Goal: Task Accomplishment & Management: Manage account settings

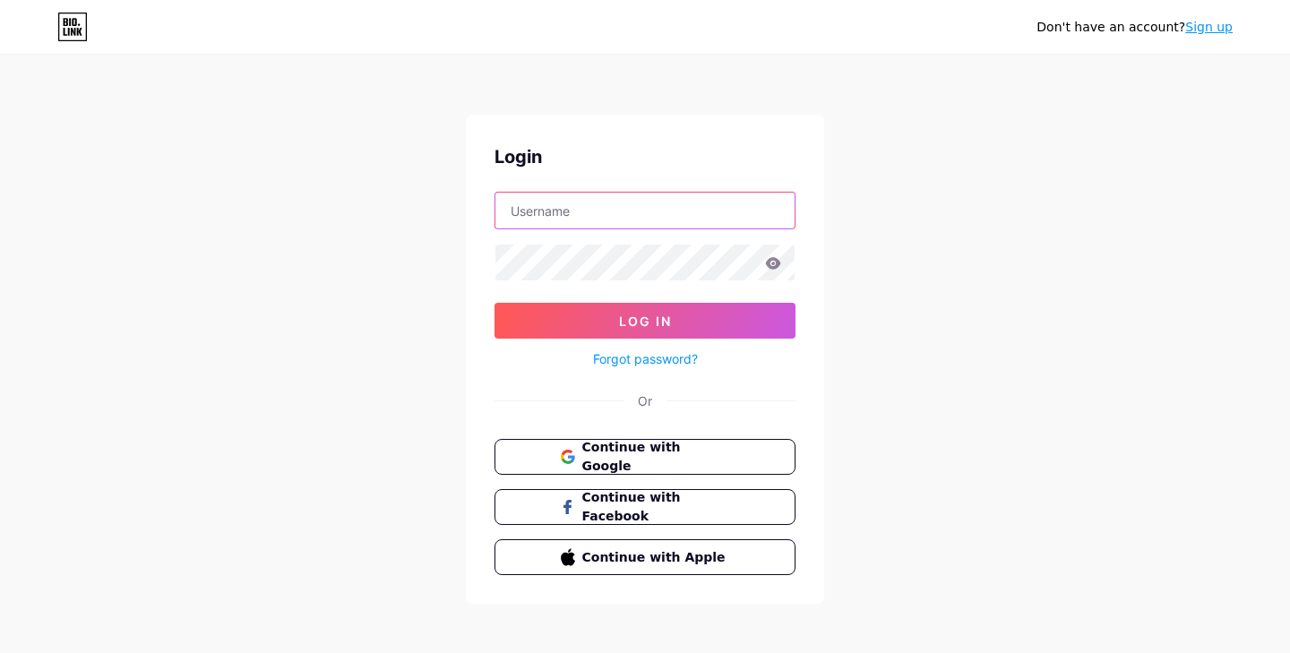
click at [612, 213] on input "text" at bounding box center [644, 211] width 299 height 36
type input "[EMAIL_ADDRESS][DOMAIN_NAME]"
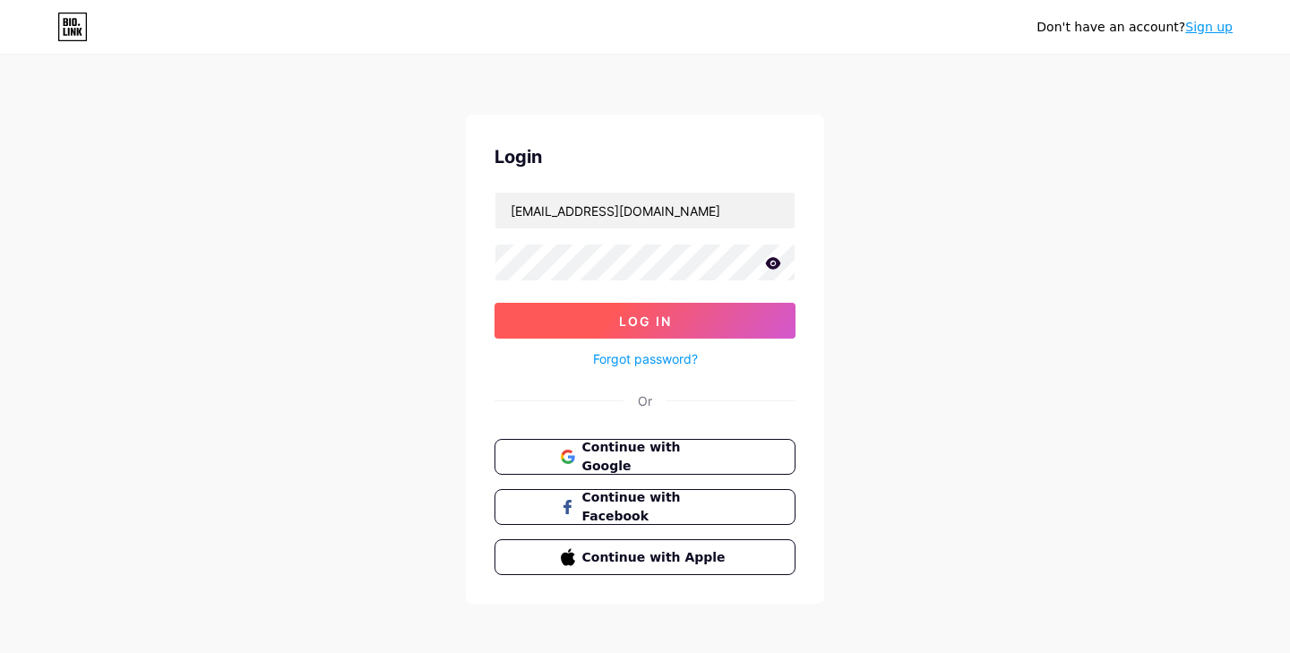
click at [651, 320] on span "Log In" at bounding box center [645, 321] width 53 height 15
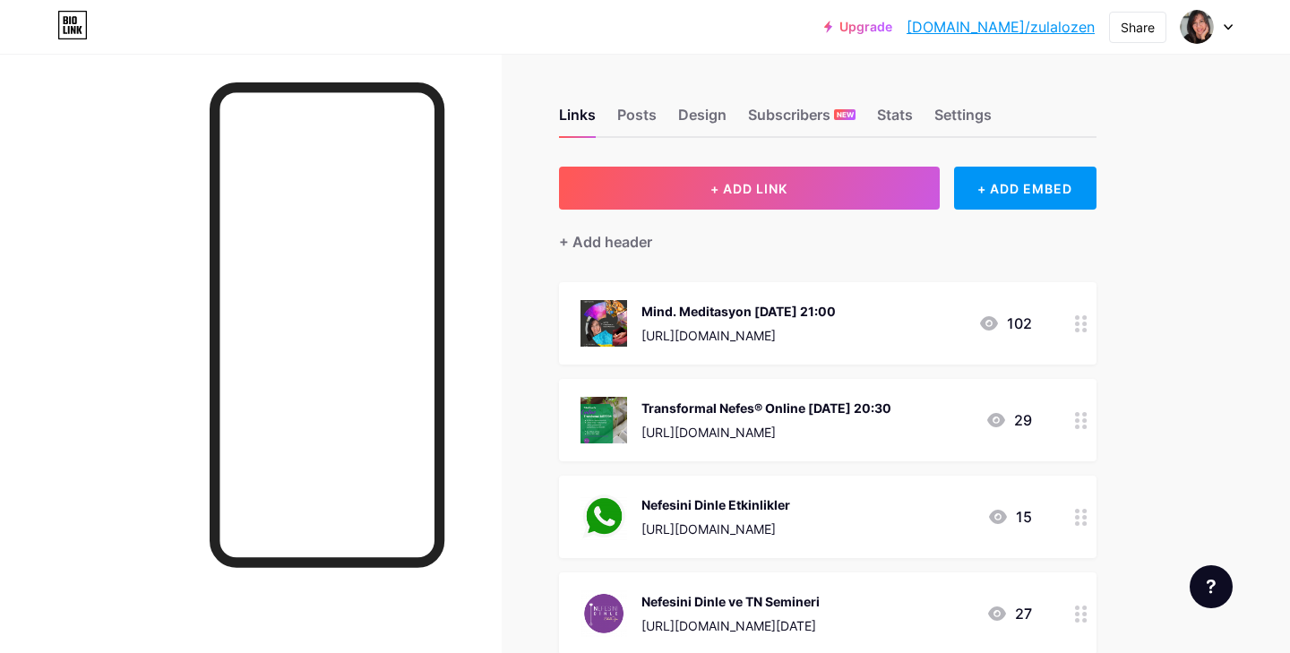
click at [795, 308] on div "Mind. Meditasyon [DATE] 21:00" at bounding box center [738, 311] width 194 height 19
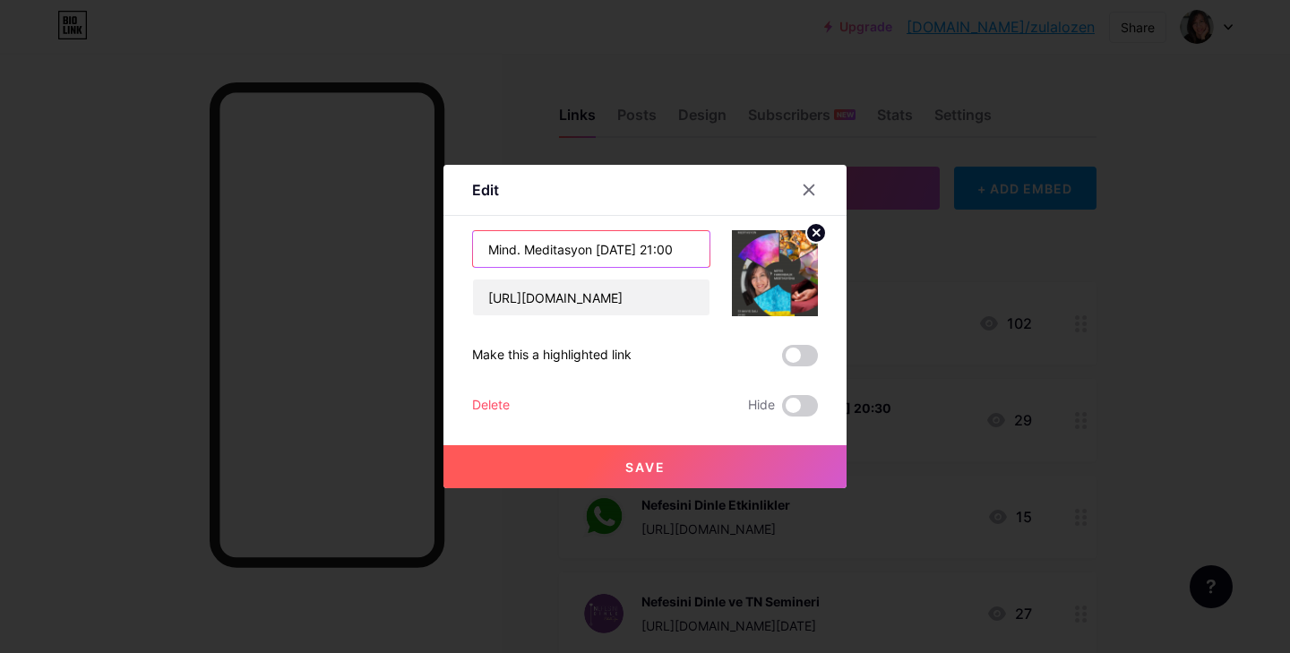
click at [611, 248] on input "Mind. Meditasyon [DATE] 21:00" at bounding box center [591, 249] width 237 height 36
type input "Mind. Meditasyon [DATE] 21:00"
click at [677, 300] on input "[URL][DOMAIN_NAME]" at bounding box center [591, 298] width 237 height 36
type input "ng/register/RxYmDIAGQIa_TaPL02uDbA"
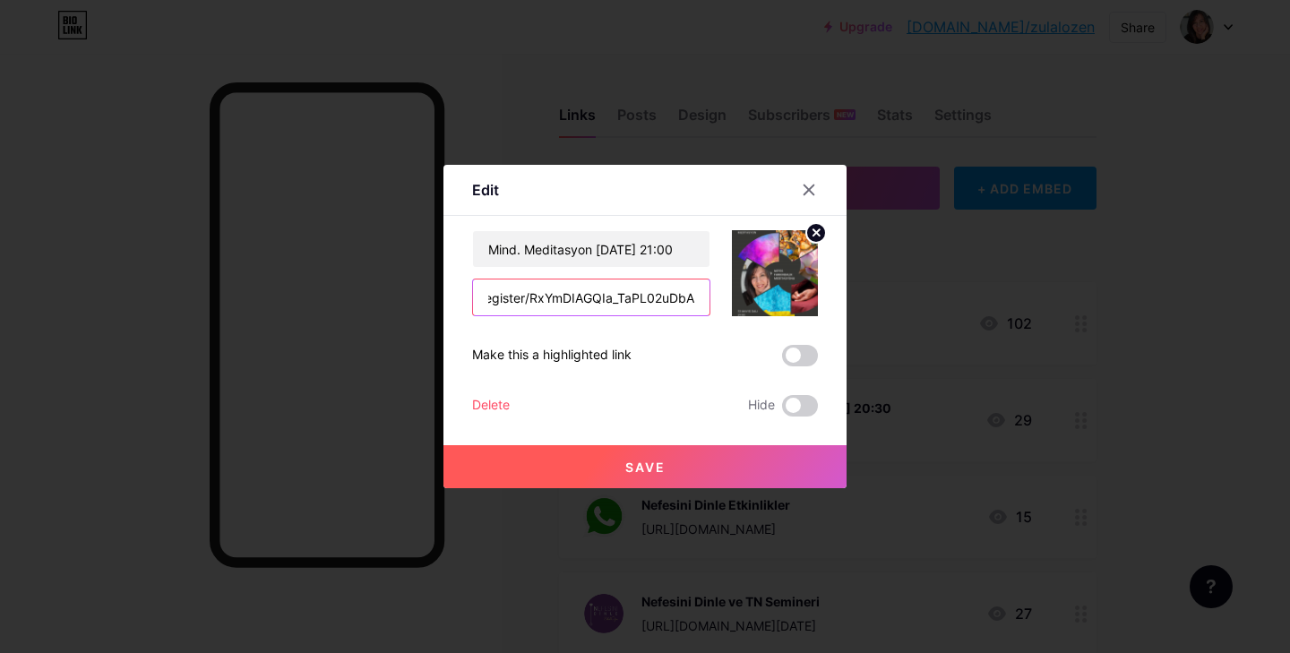
drag, startPoint x: 488, startPoint y: 298, endPoint x: 746, endPoint y: 293, distance: 258.1
click at [746, 293] on div "Mind. Meditasyon [DATE] 21:00 ng/register/RxYmDIAGQIa_TaPL02uDbA" at bounding box center [645, 273] width 346 height 86
paste input "[URL][DOMAIN_NAME]"
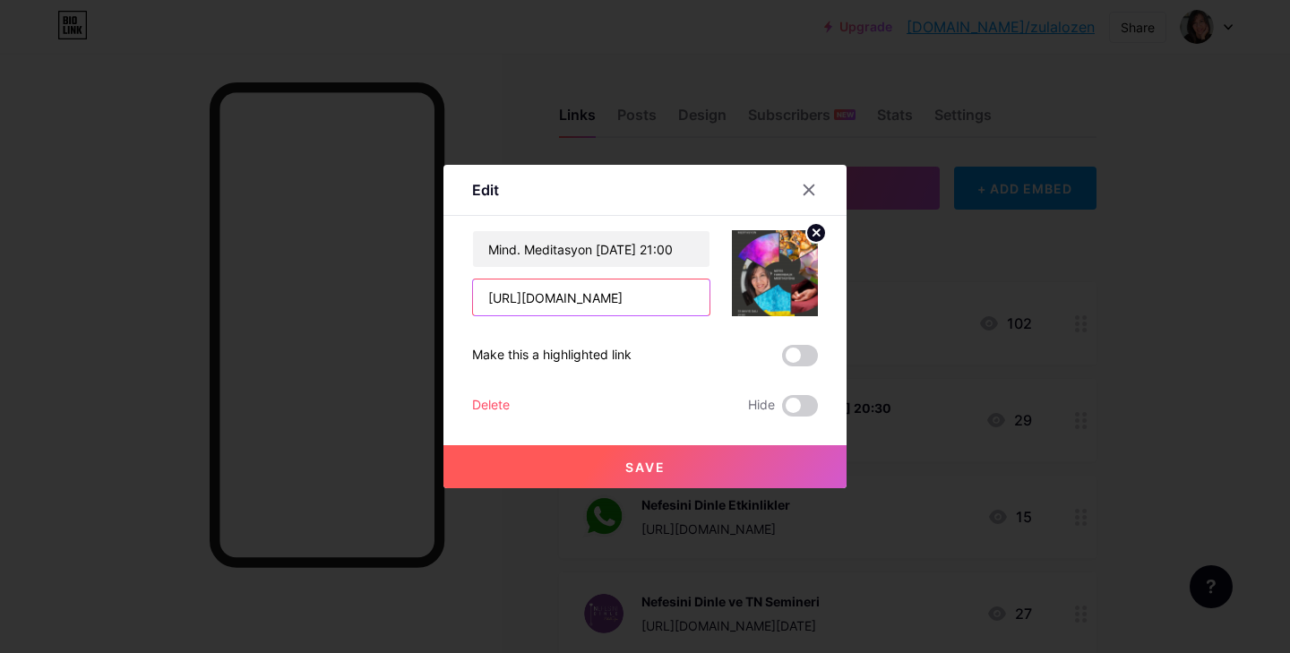
type input "[URL][DOMAIN_NAME]"
click at [666, 297] on input "[URL][DOMAIN_NAME]" at bounding box center [591, 298] width 237 height 36
click at [650, 469] on span "Save" at bounding box center [645, 467] width 40 height 15
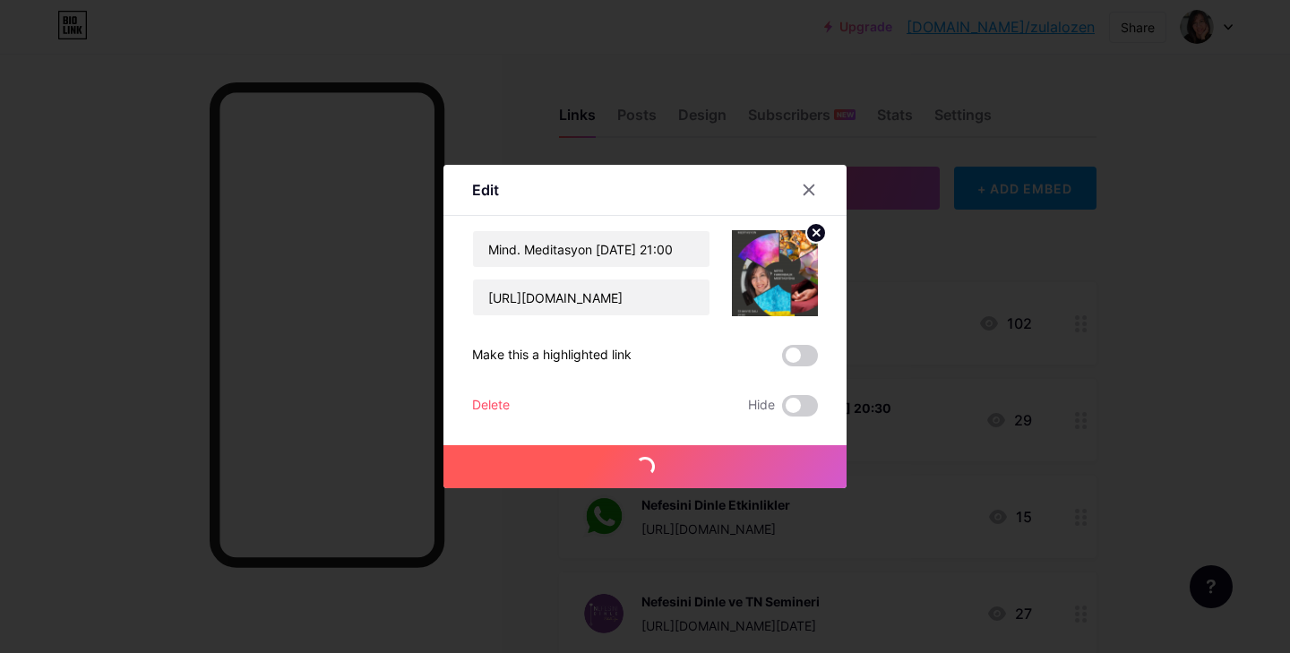
scroll to position [0, 0]
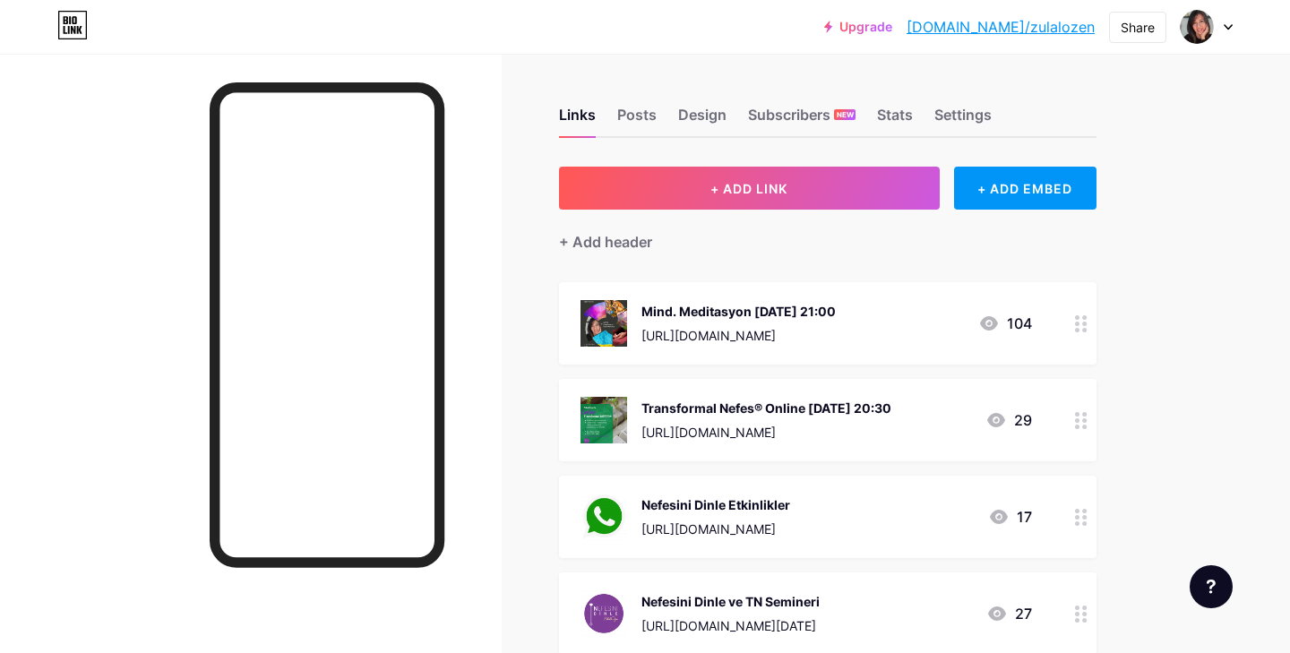
click at [777, 326] on div "[URL][DOMAIN_NAME]" at bounding box center [738, 335] width 194 height 19
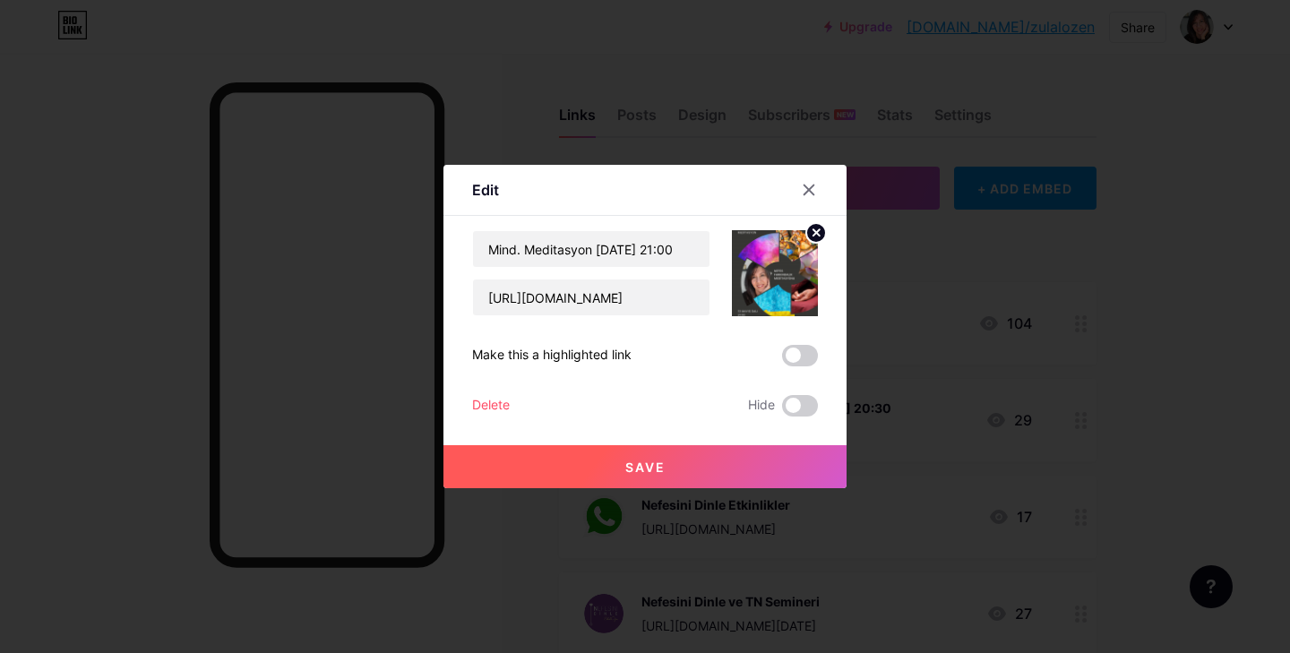
click at [817, 233] on icon at bounding box center [816, 232] width 6 height 6
click at [778, 265] on rect at bounding box center [771, 260] width 29 height 29
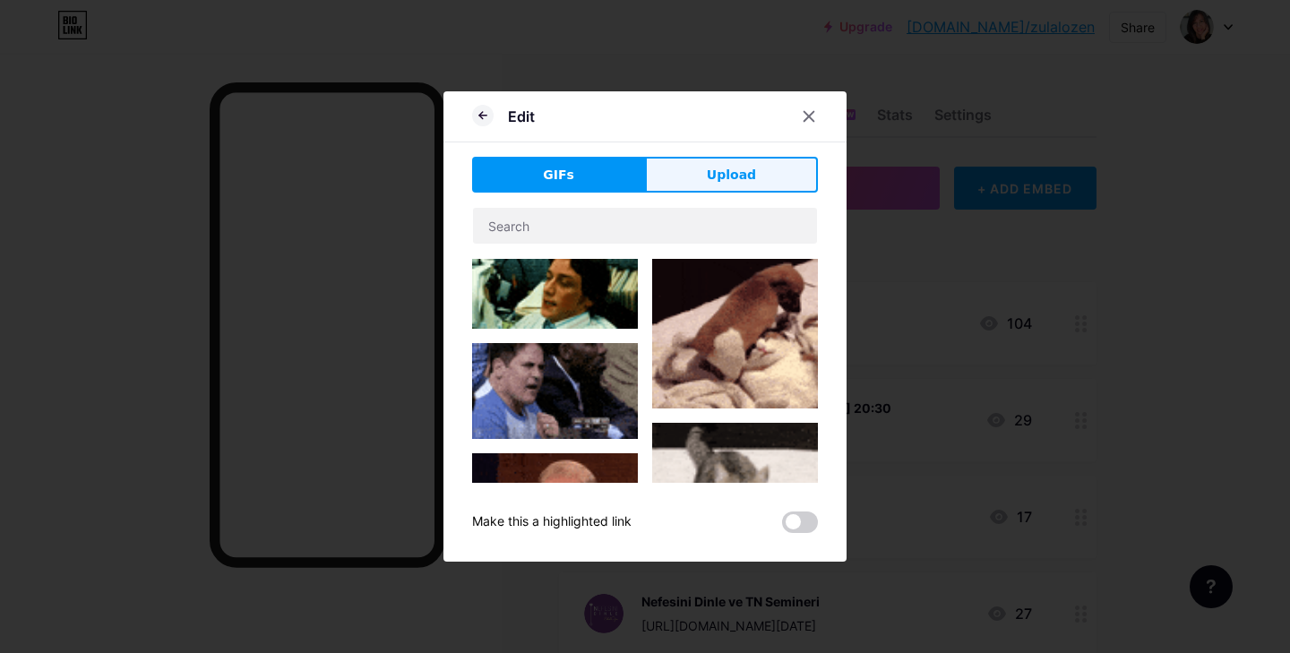
click at [749, 174] on span "Upload" at bounding box center [731, 175] width 49 height 19
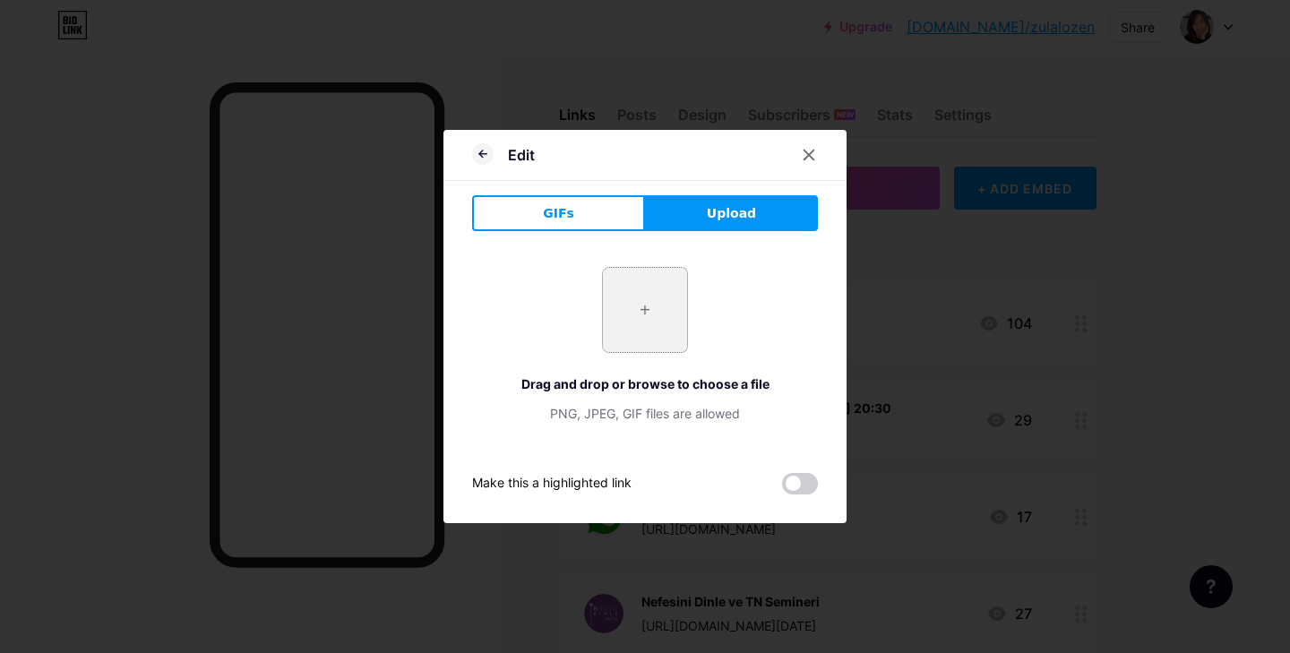
click at [638, 337] on input "file" at bounding box center [645, 310] width 84 height 84
type input "C:\fakepath\NEFES FARKINDALIK MEDİTASYONU.png"
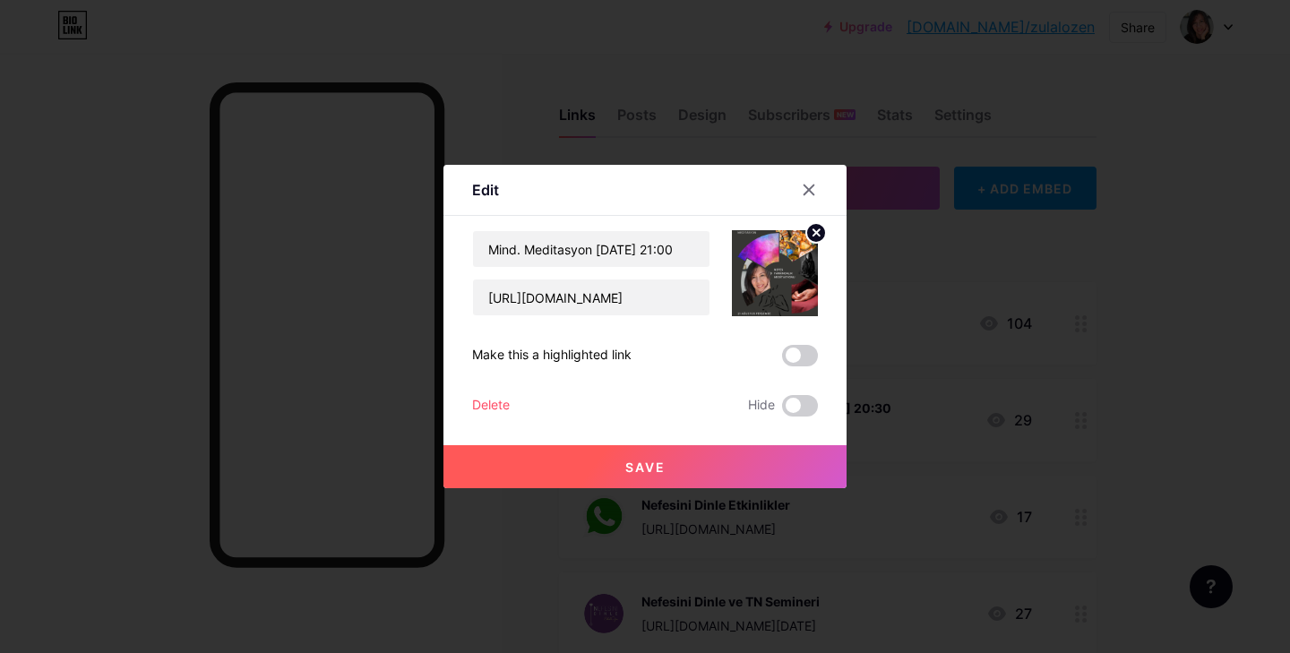
click at [646, 466] on span "Save" at bounding box center [645, 467] width 40 height 15
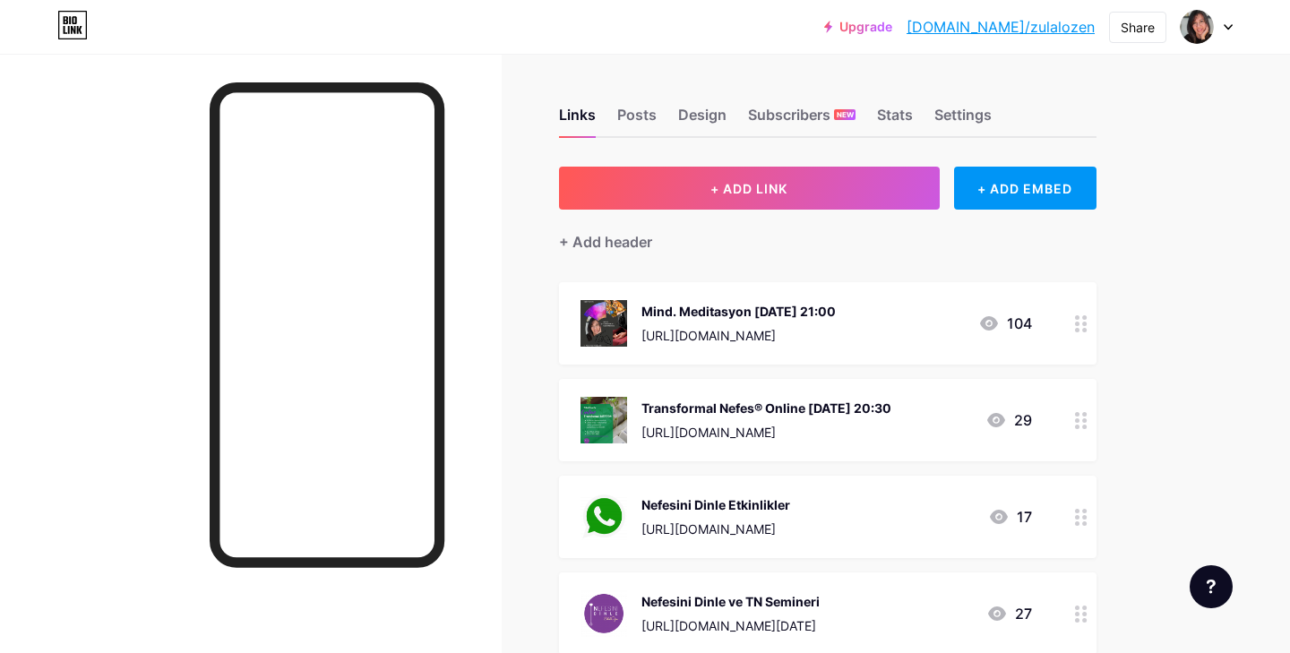
click at [990, 323] on icon at bounding box center [989, 323] width 18 height 14
click at [811, 187] on icon at bounding box center [809, 190] width 10 height 10
click at [824, 430] on div "[URL][DOMAIN_NAME]" at bounding box center [766, 432] width 250 height 19
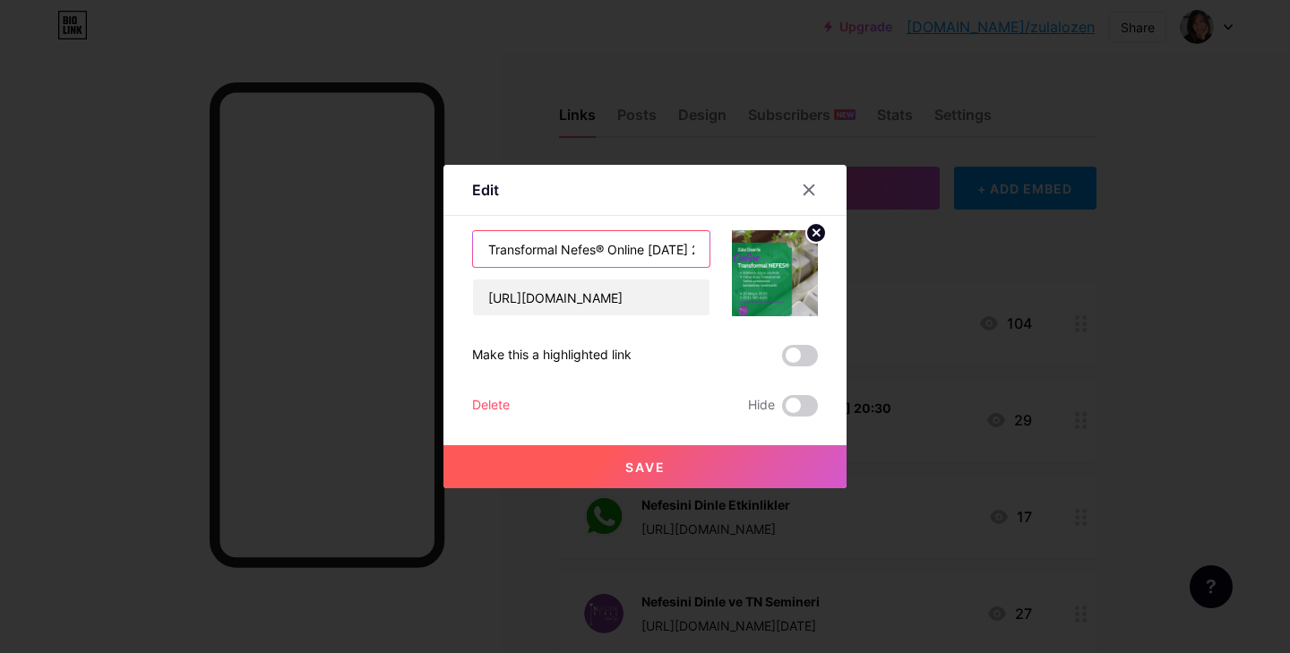
click at [696, 245] on input "Transformal Nefes® Online [DATE] 20:30" at bounding box center [591, 249] width 237 height 36
click at [693, 246] on input "Transformal Nefes® Online [DATE] 20:30" at bounding box center [591, 249] width 237 height 36
type input "Transformal Nefes® Online YAKINDA!"
click at [684, 303] on input "[URL][DOMAIN_NAME]" at bounding box center [591, 298] width 237 height 36
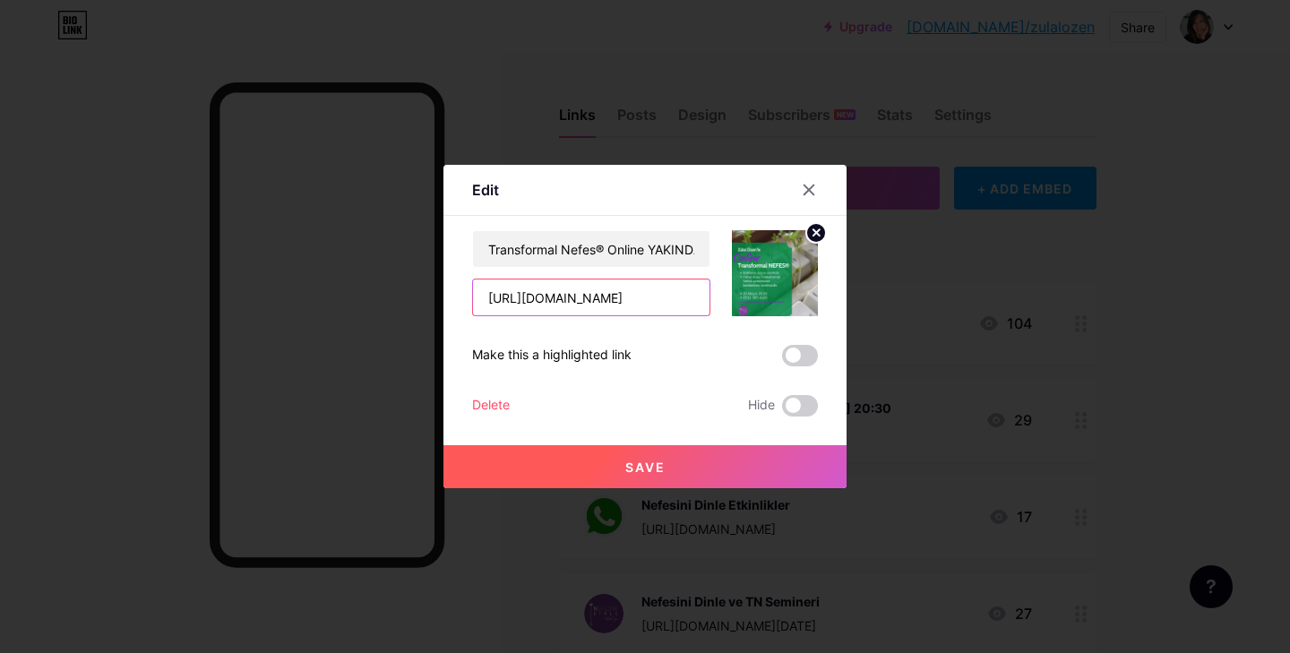
scroll to position [0, 0]
type input "h"
click at [646, 468] on span "Save" at bounding box center [645, 467] width 40 height 15
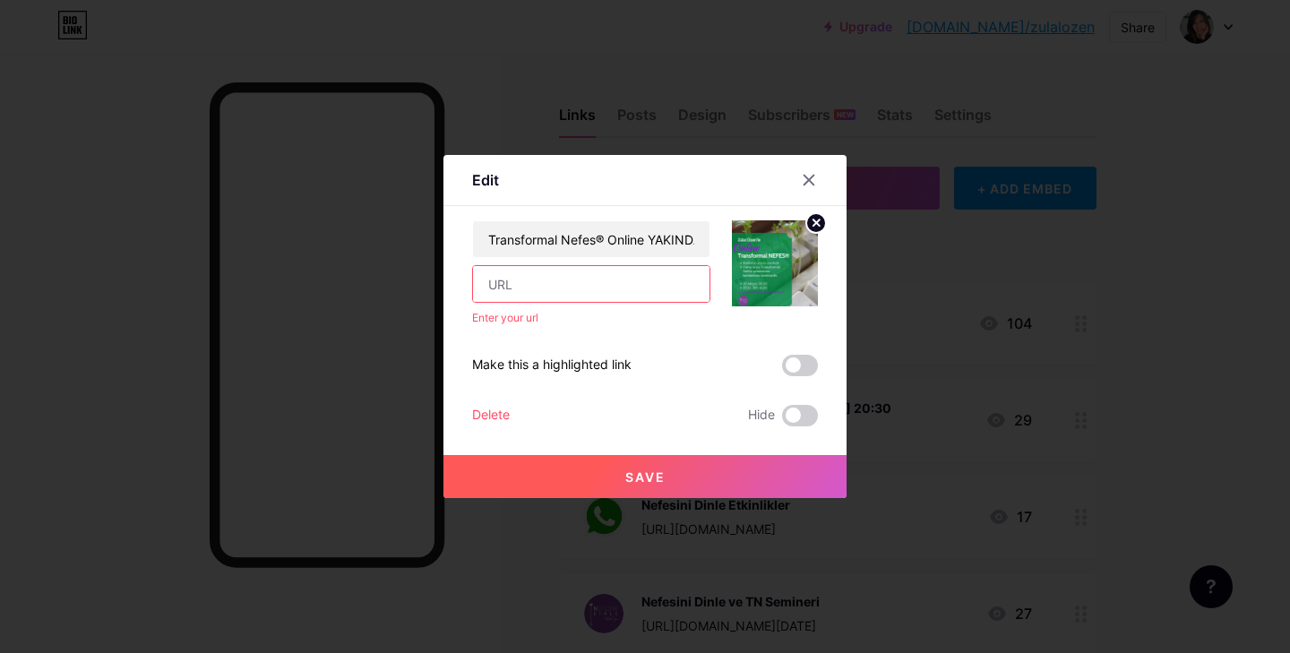
click at [567, 282] on input "text" at bounding box center [591, 284] width 237 height 36
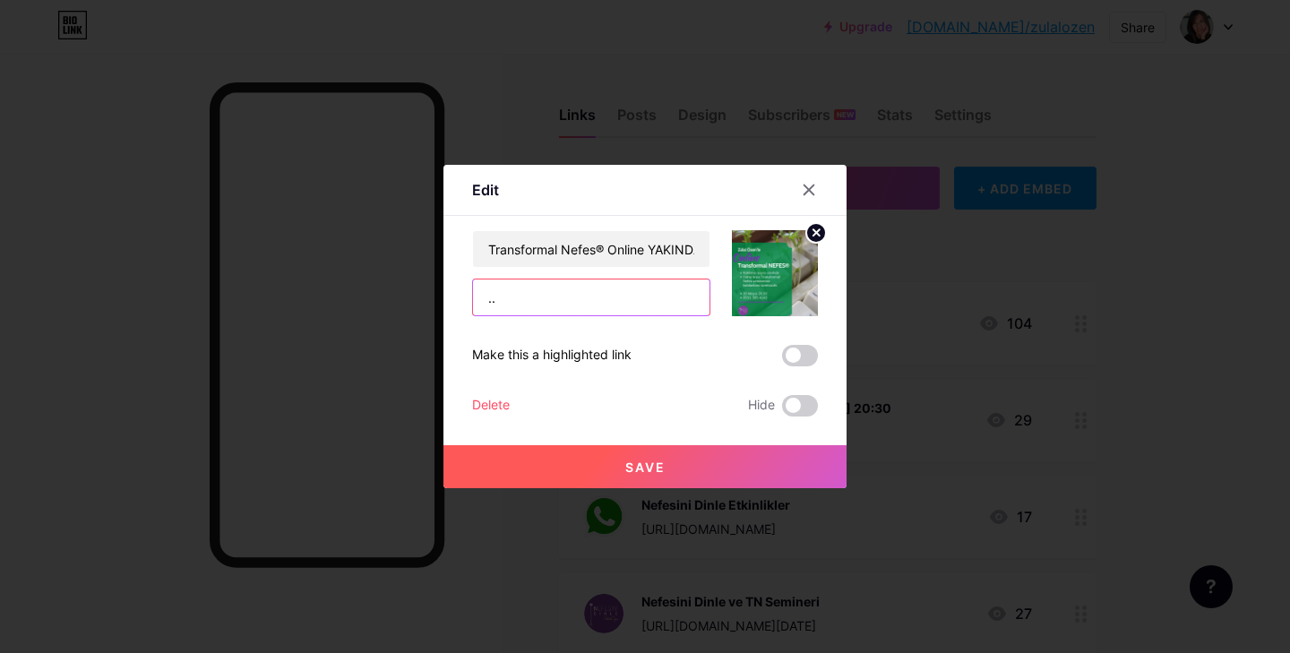
type input ".."
click at [657, 466] on span "Save" at bounding box center [645, 467] width 40 height 15
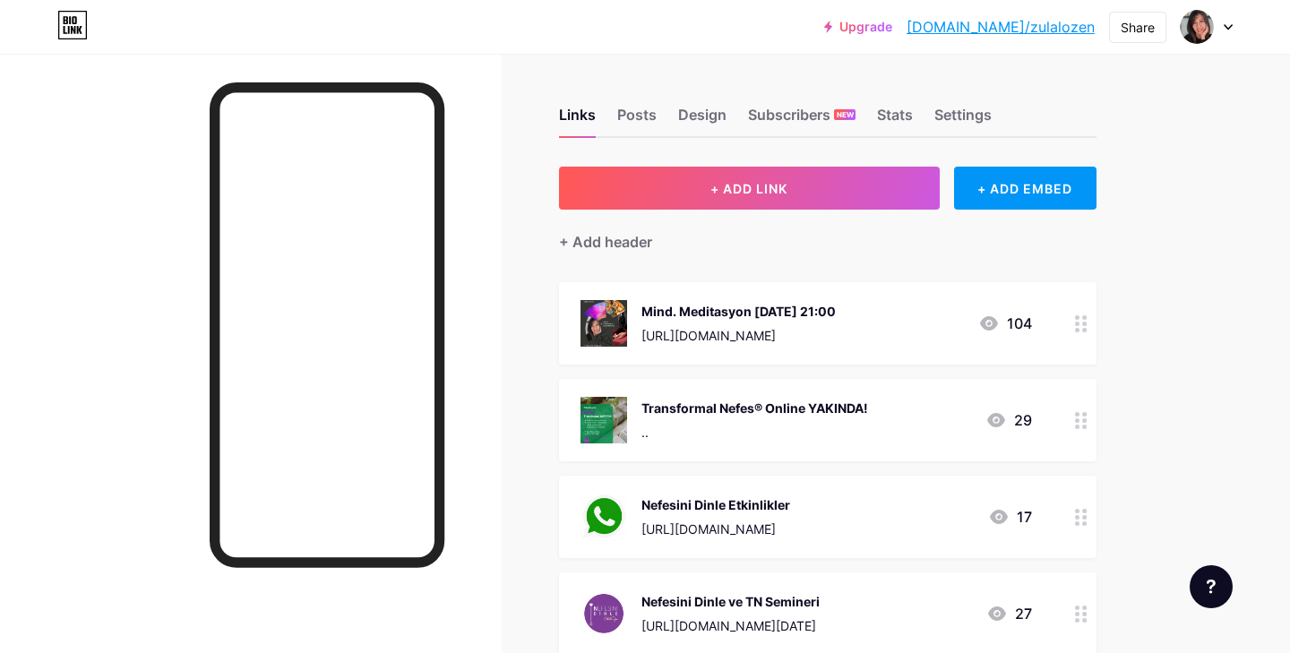
click at [740, 505] on div "Nefesini Dinle Etkinlikler" at bounding box center [715, 504] width 149 height 19
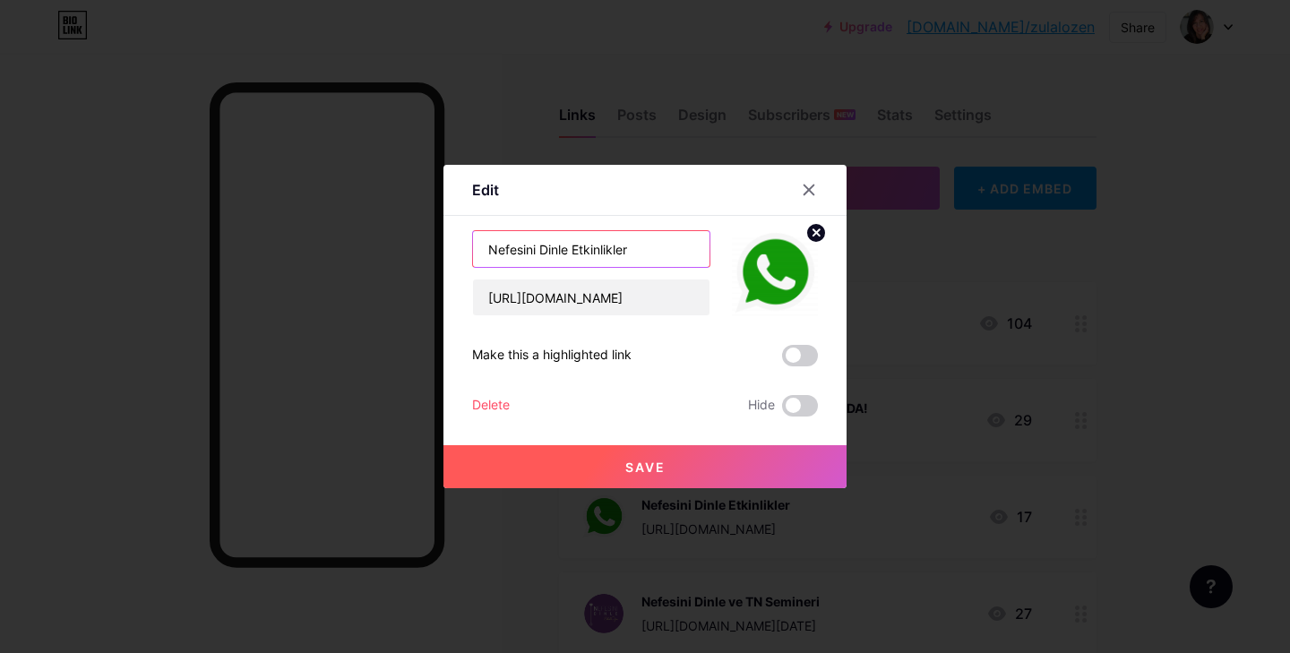
click at [642, 254] on input "Nefesini Dinle Etkinlikler" at bounding box center [591, 249] width 237 height 36
type input "Nefesini Dinle Etkinlikler için KATIL!"
click at [648, 464] on span "Save" at bounding box center [645, 467] width 40 height 15
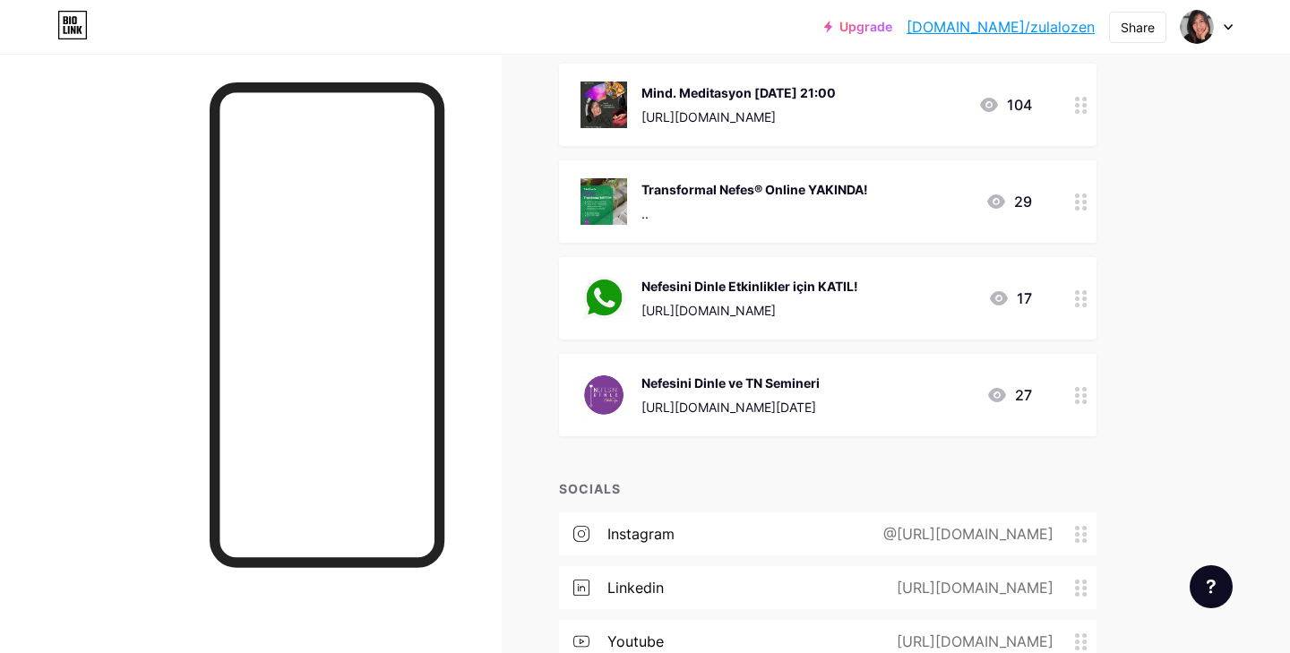
scroll to position [220, 0]
click at [810, 381] on div "Nefesini Dinle ve TN Semineri" at bounding box center [730, 381] width 178 height 19
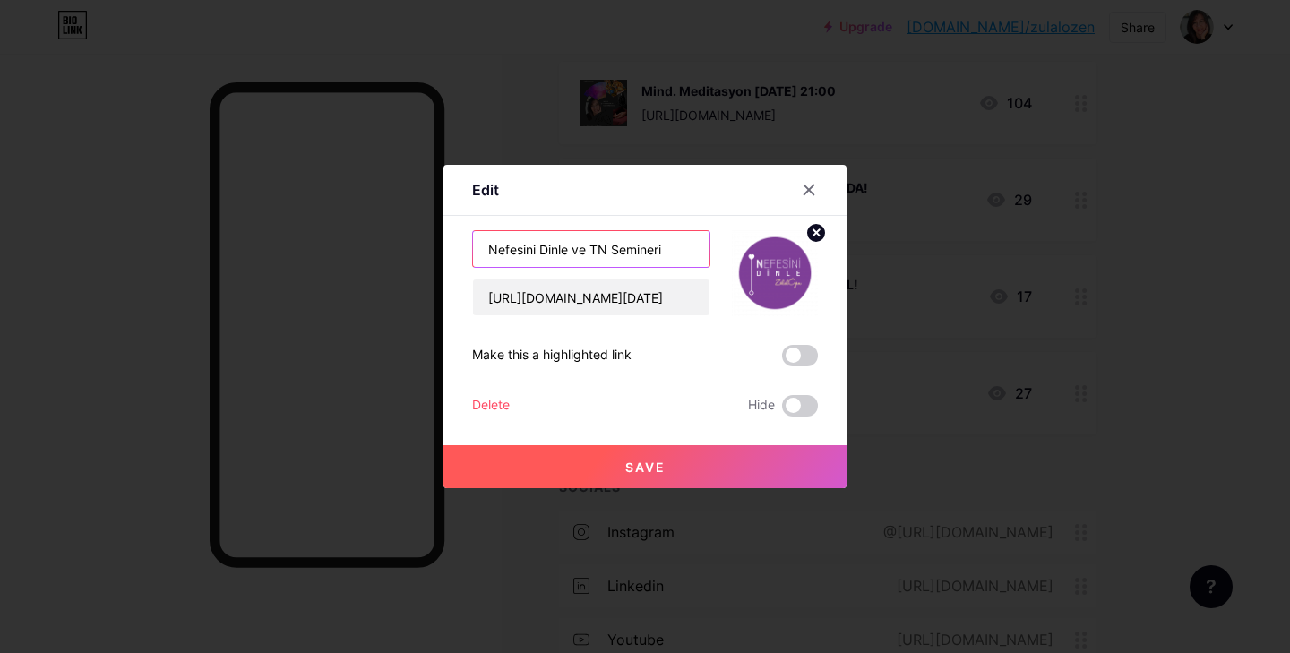
click at [677, 248] on input "Nefesini Dinle ve TN Semineri" at bounding box center [591, 249] width 237 height 36
type input "Nefesini Dinle"
click at [694, 301] on input "[URL][DOMAIN_NAME][DATE]" at bounding box center [591, 298] width 237 height 36
type input "[URL][DOMAIN_NAME]"
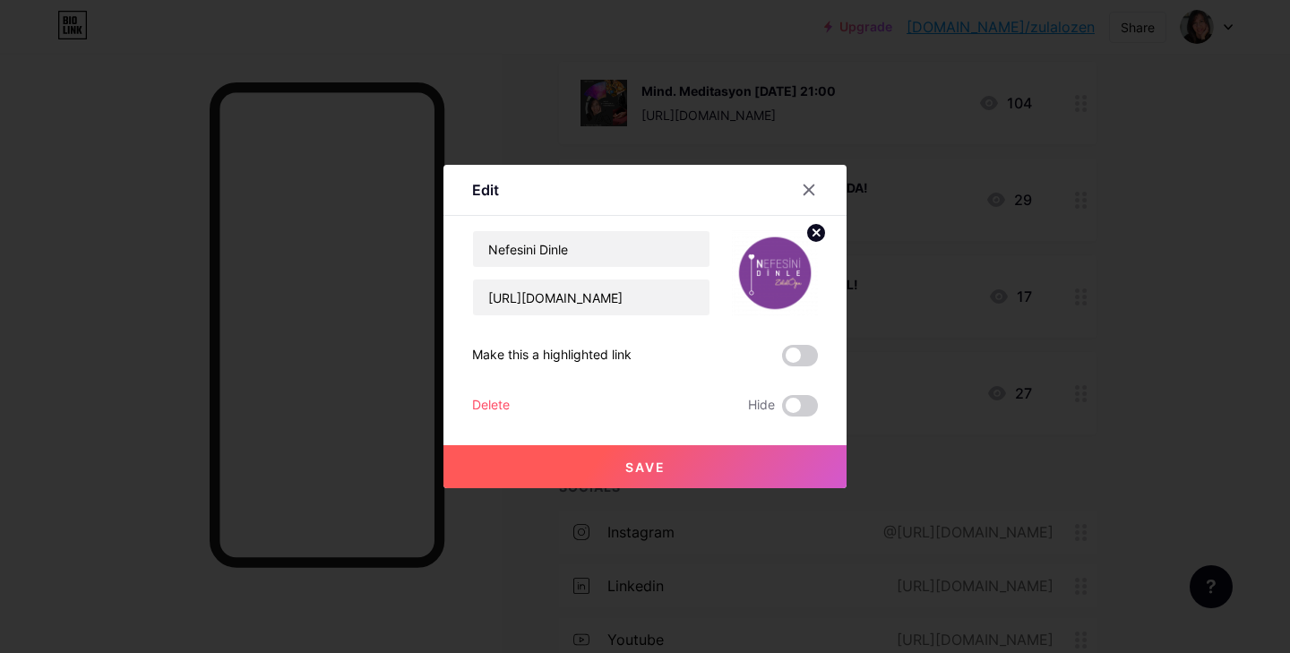
click at [643, 469] on span "Save" at bounding box center [645, 467] width 40 height 15
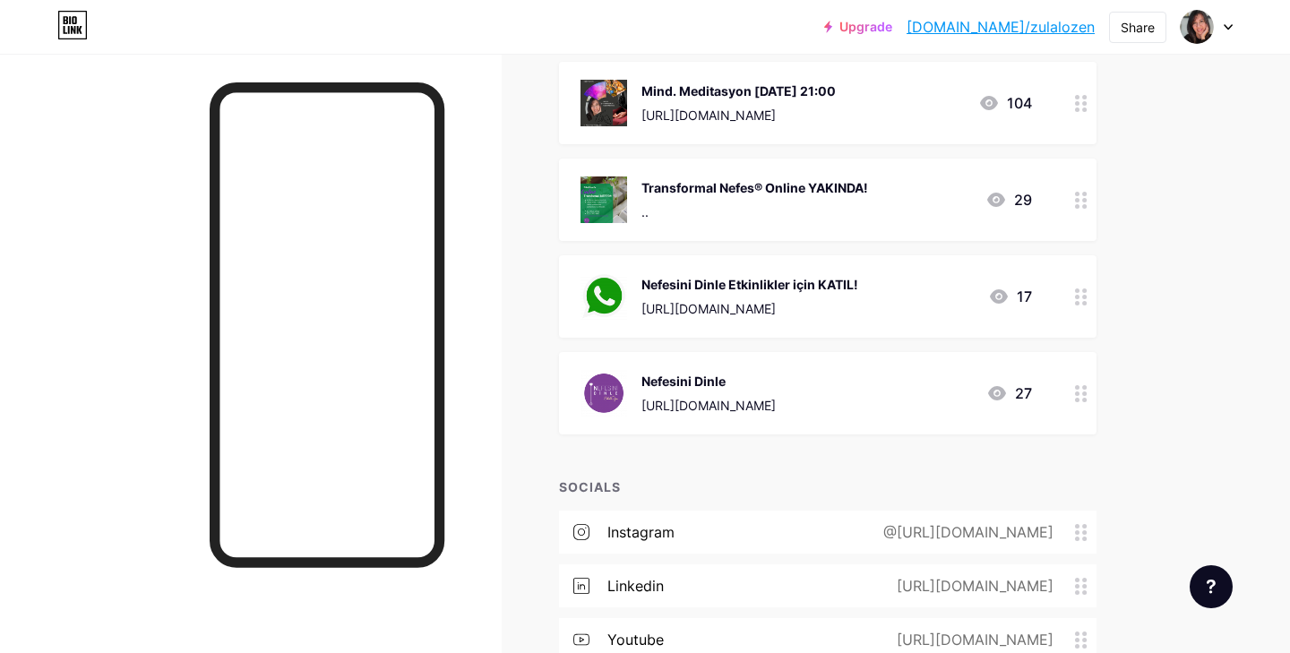
click at [743, 283] on div "Nefesini Dinle Etkinlikler için KATIL!" at bounding box center [749, 284] width 217 height 19
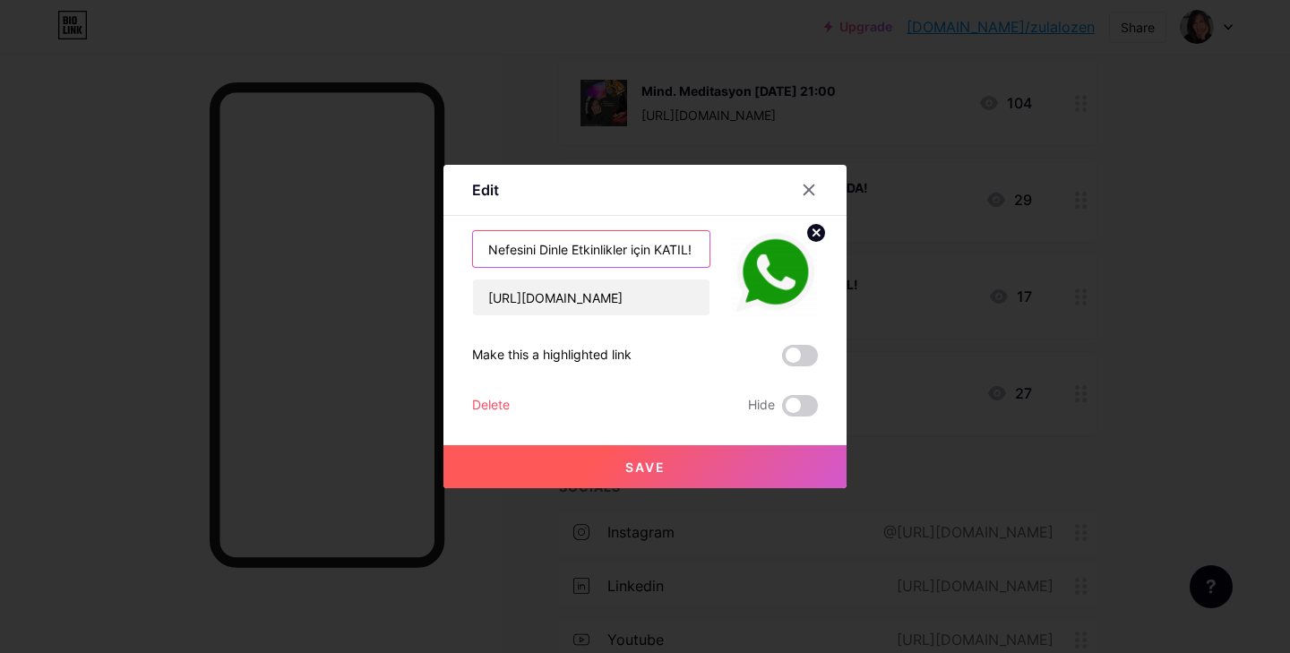
click at [574, 250] on input "Nefesini Dinle Etkinlikler için KATIL!" at bounding box center [591, 249] width 237 height 36
type input "Etkinlikler için KATIL!"
click at [651, 469] on span "Save" at bounding box center [645, 467] width 40 height 15
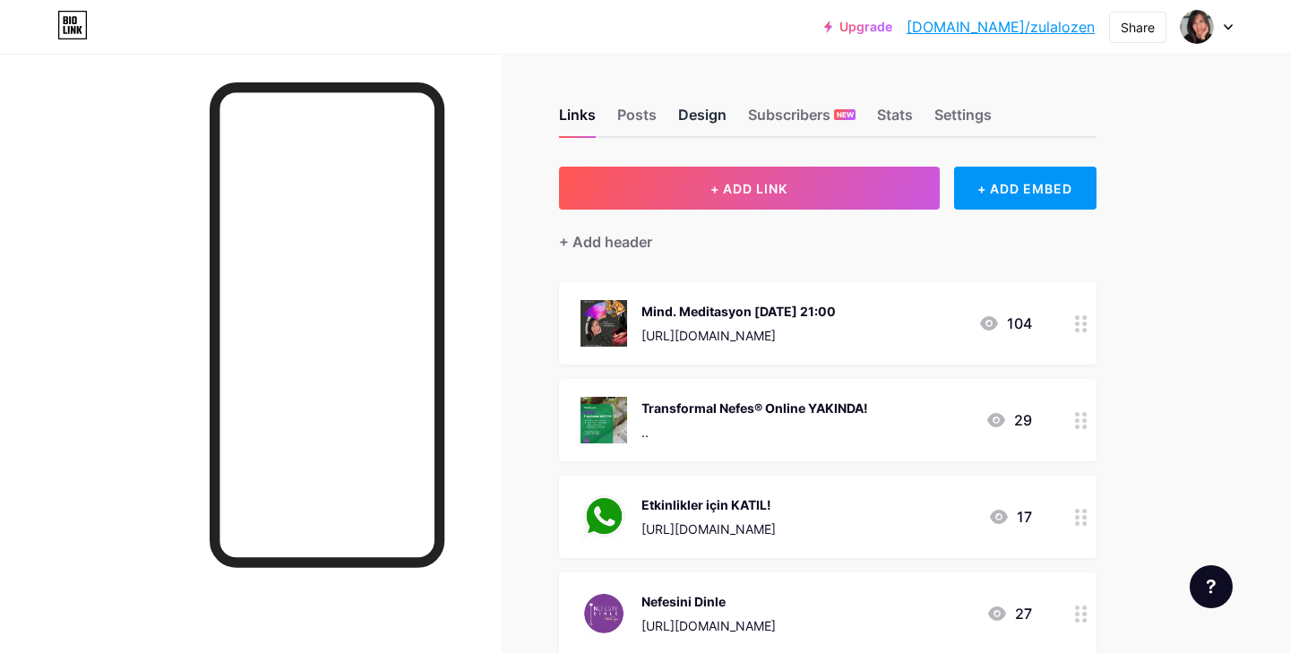
click at [704, 116] on div "Design" at bounding box center [702, 120] width 48 height 32
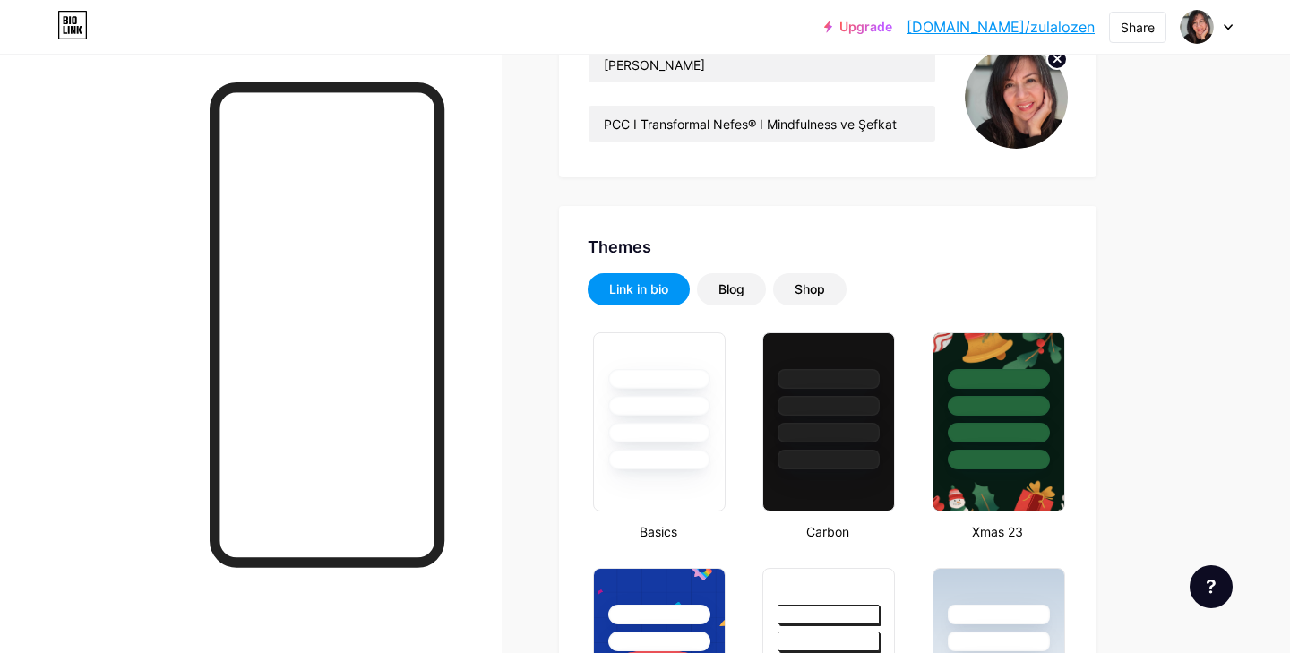
type input "#f3f7f7"
type input "#3a86e9"
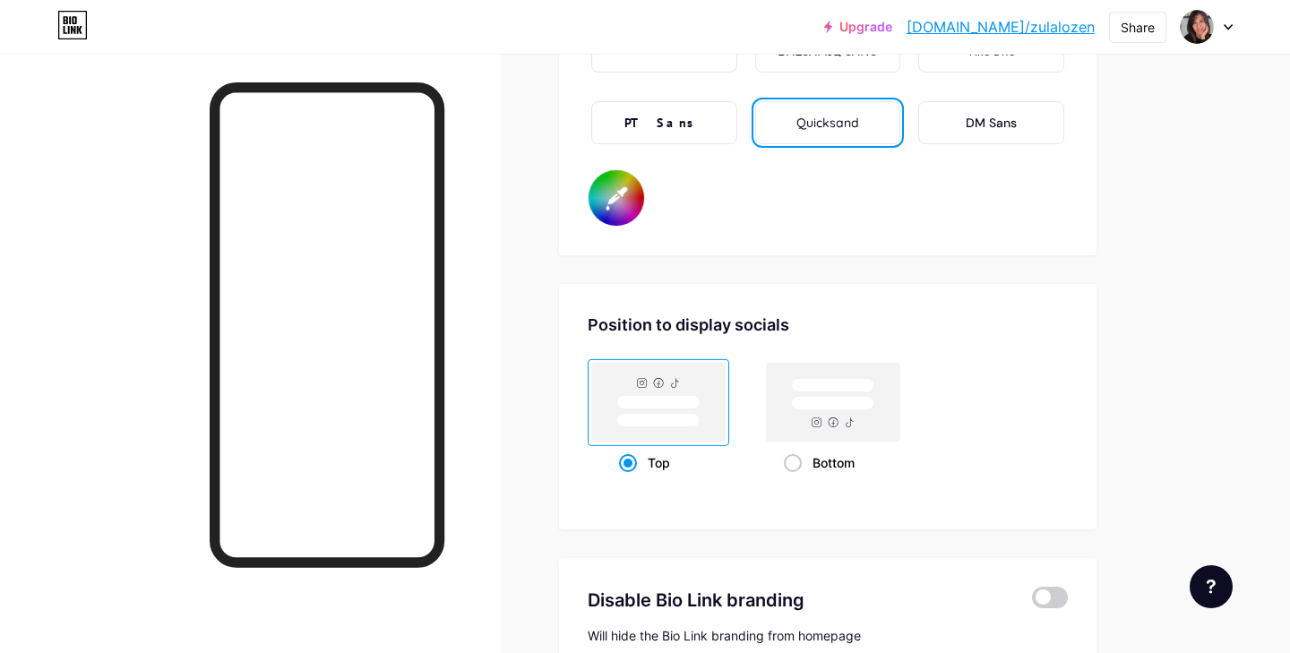
scroll to position [3224, 0]
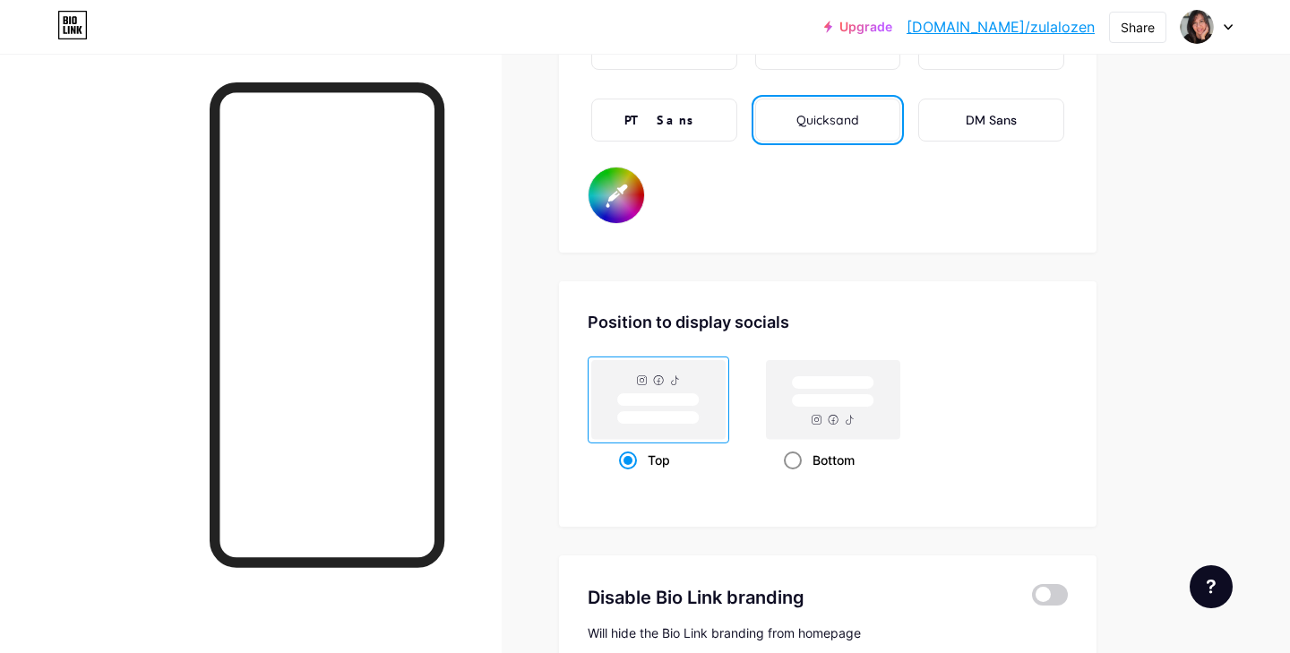
click at [792, 462] on span at bounding box center [793, 461] width 18 height 18
click at [792, 477] on input "Bottom" at bounding box center [790, 483] width 12 height 12
radio input "true"
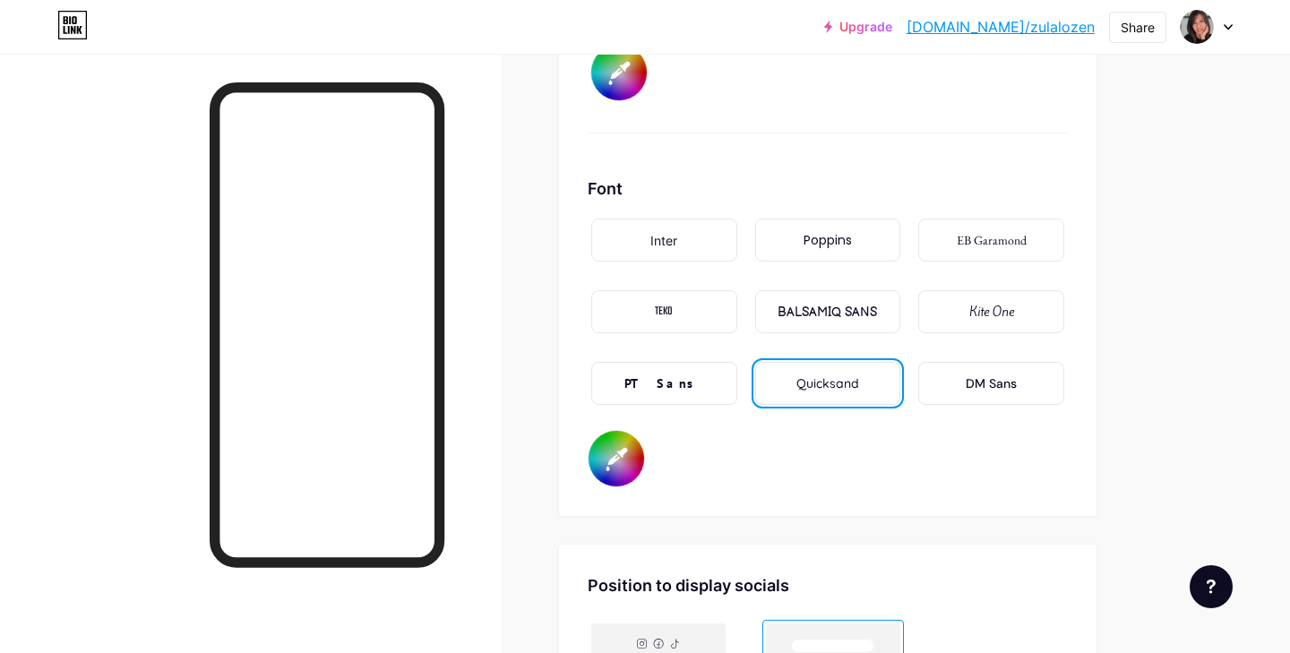
scroll to position [2960, 0]
click at [634, 470] on input "#3a86e9" at bounding box center [617, 460] width 56 height 56
click at [903, 494] on div "Background Color Video Image Button #f3f7f7 Font Inter [PERSON_NAME] EB Garamon…" at bounding box center [828, 3] width 538 height 1027
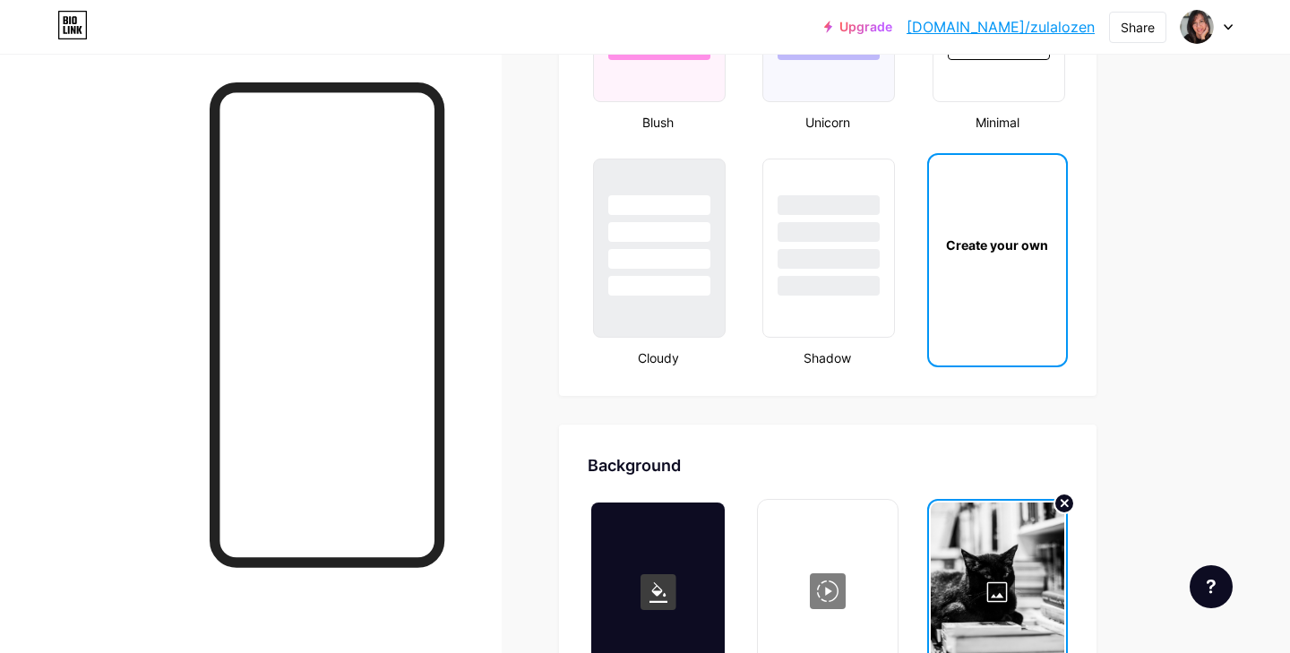
scroll to position [0, 0]
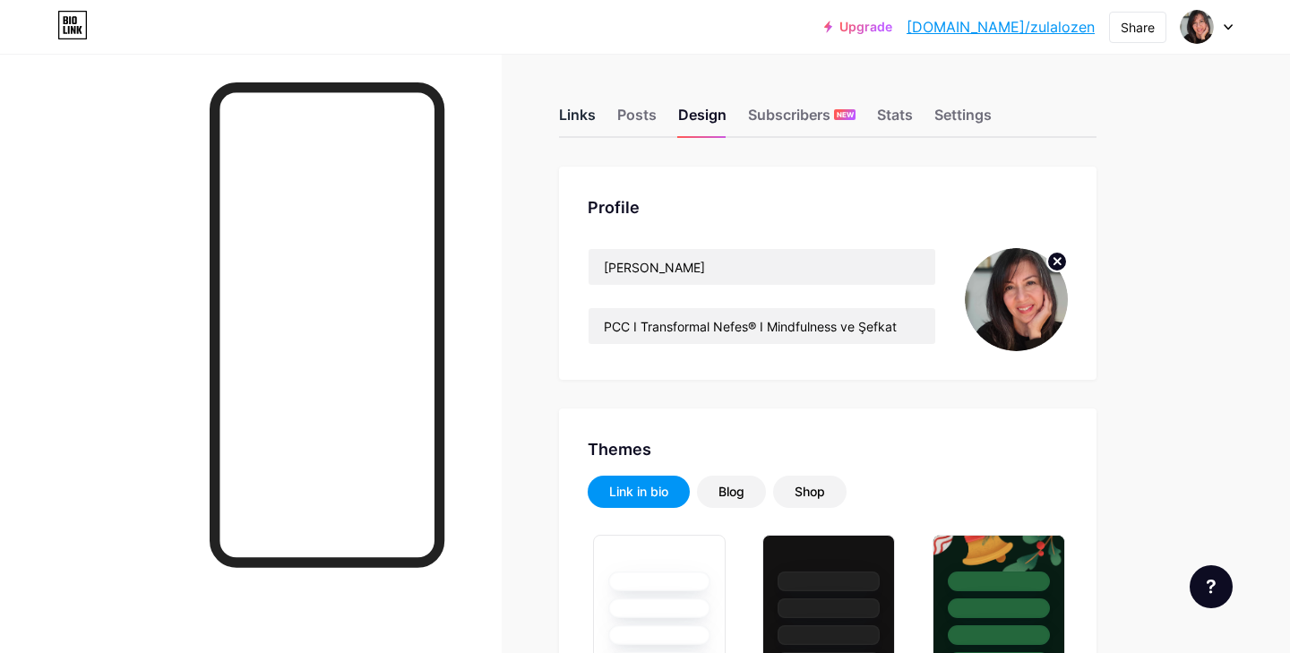
click at [578, 115] on div "Links" at bounding box center [577, 120] width 37 height 32
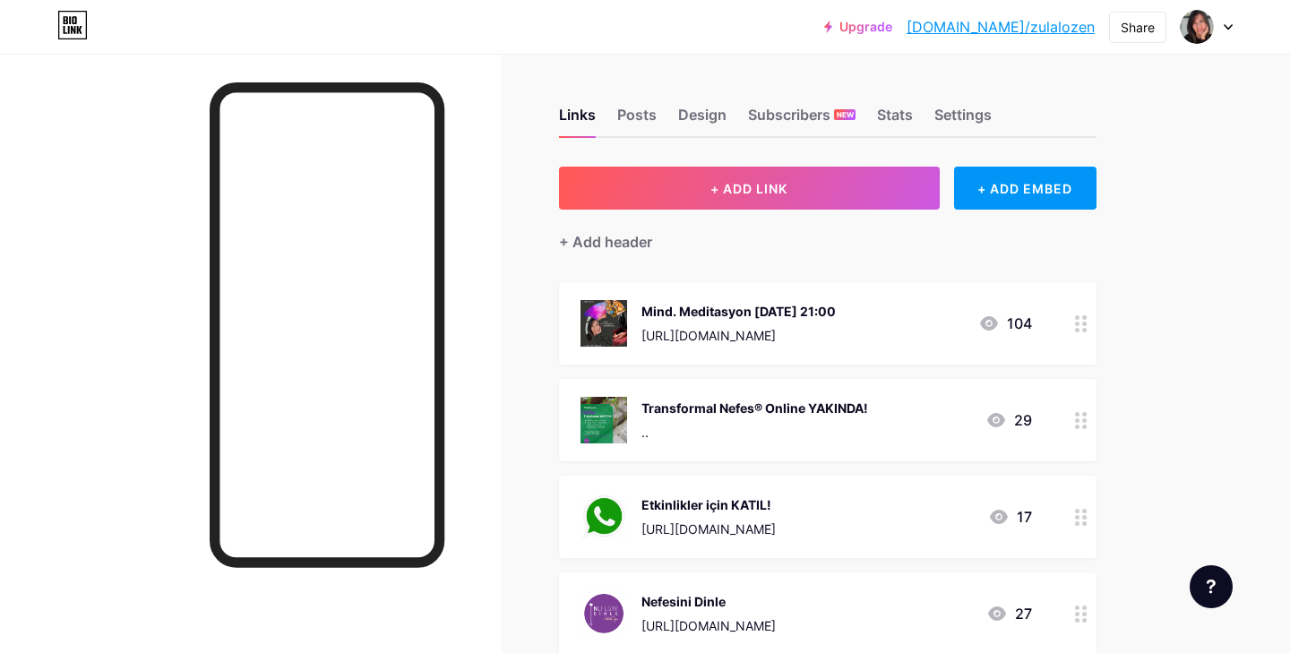
click at [1227, 25] on icon at bounding box center [1228, 27] width 9 height 6
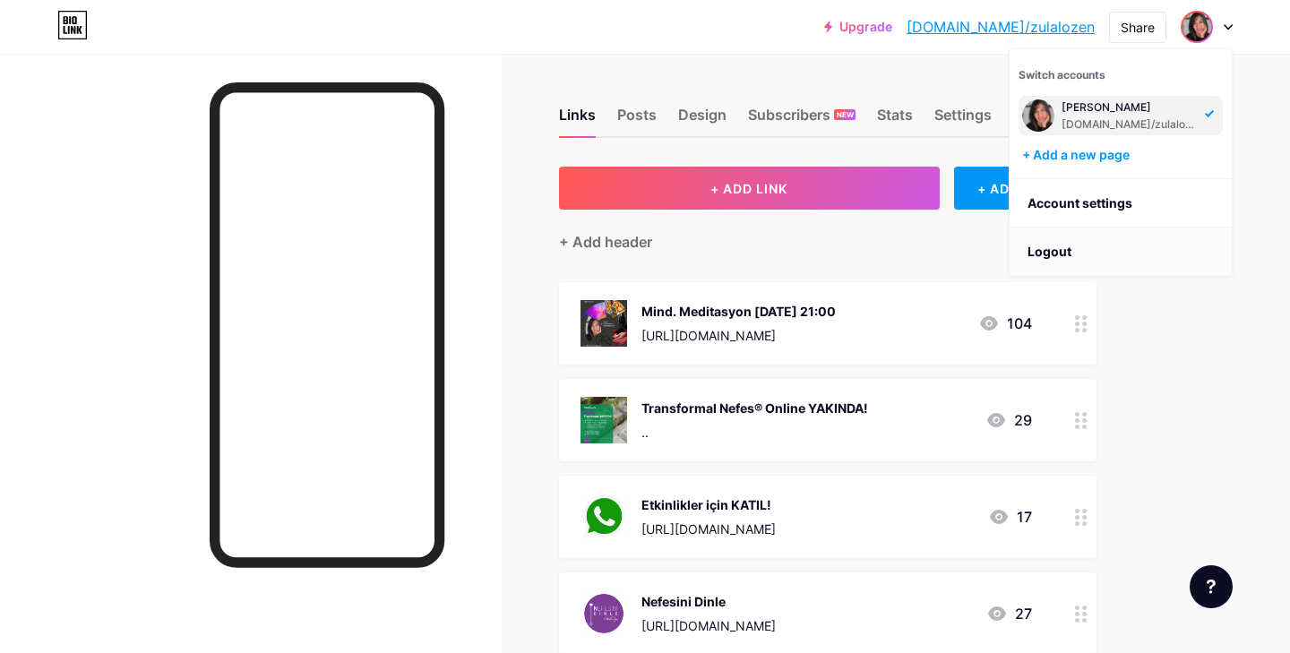
click at [1057, 253] on li "Logout" at bounding box center [1121, 252] width 222 height 48
